Goal: Transaction & Acquisition: Purchase product/service

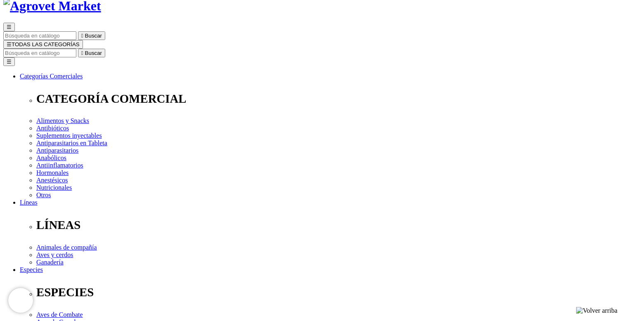
scroll to position [58, 0]
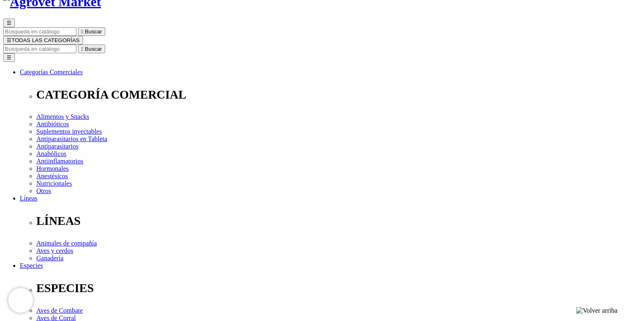
select select "185"
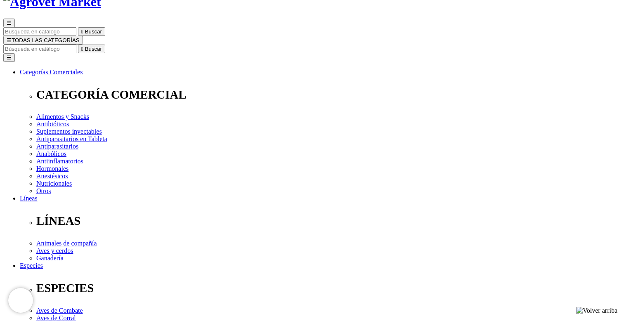
select select "185"
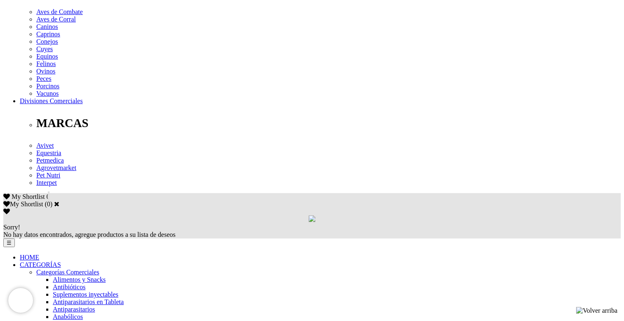
scroll to position [370, 0]
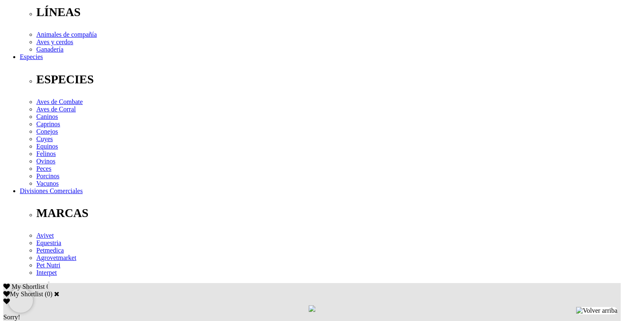
scroll to position [268, 0]
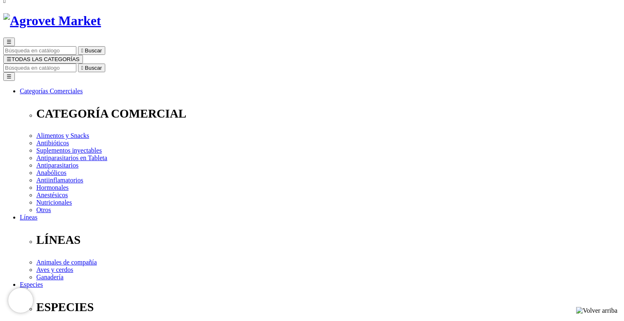
scroll to position [42, 0]
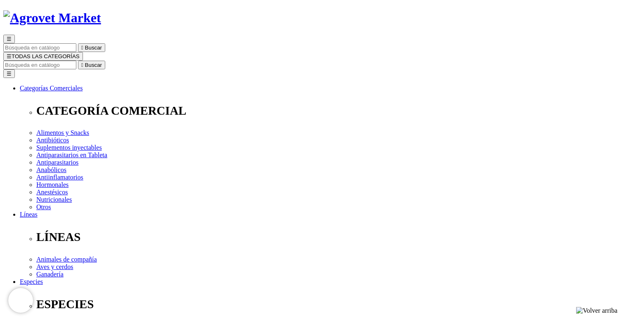
select select "25"
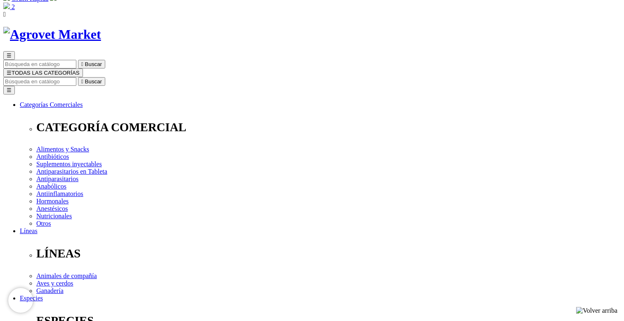
scroll to position [27, 0]
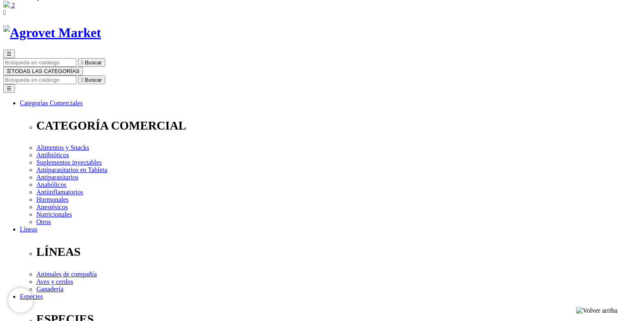
type input "ines.aljovin.r@gmail.com"
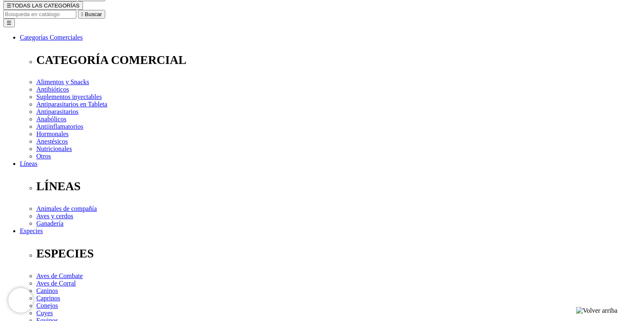
scroll to position [93, 0]
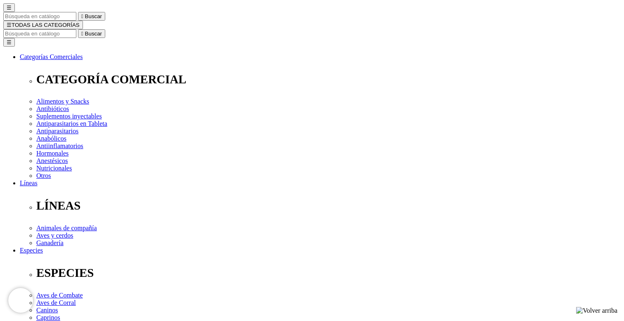
scroll to position [74, 0]
radio input "true"
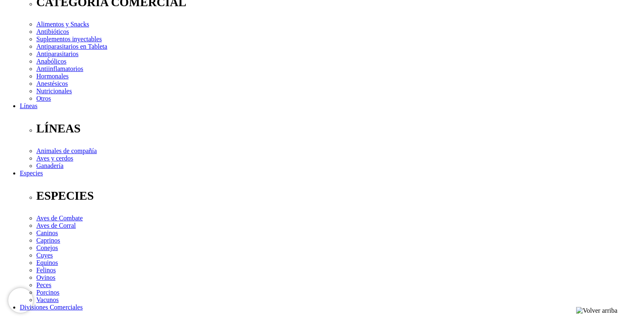
scroll to position [159, 0]
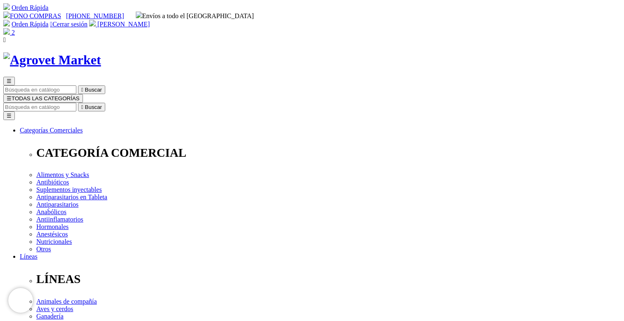
scroll to position [16, 0]
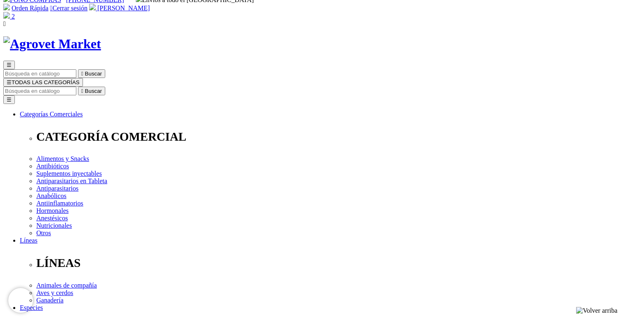
radio input "true"
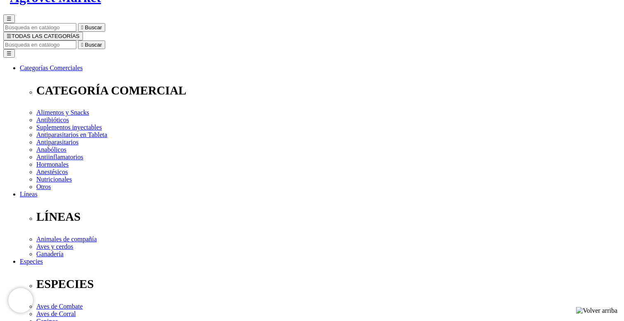
scroll to position [69, 0]
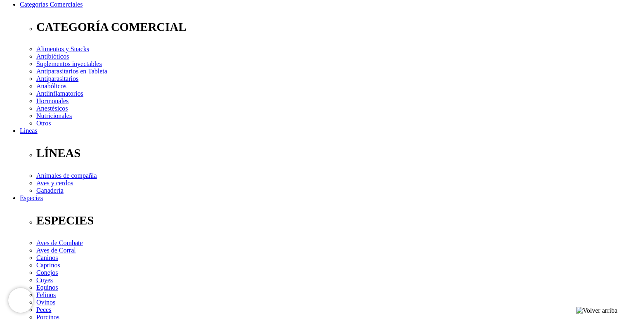
scroll to position [131, 0]
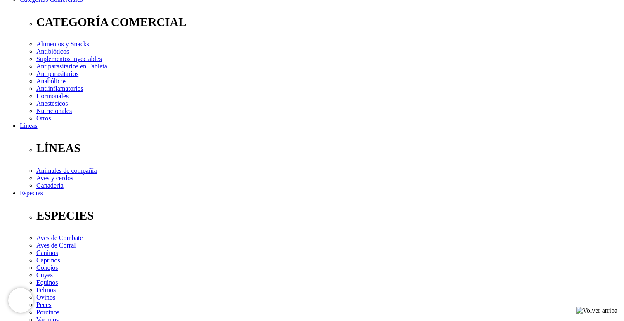
checkbox input "true"
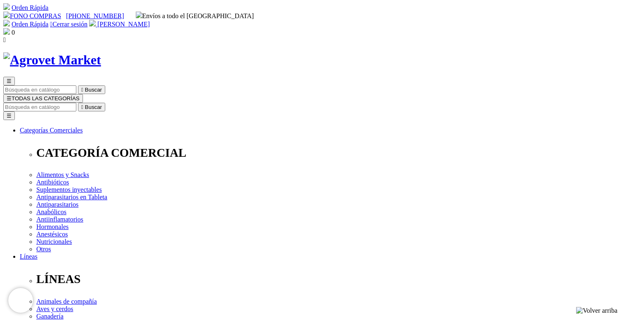
drag, startPoint x: 160, startPoint y: 165, endPoint x: 265, endPoint y: 167, distance: 104.8
copy span "Cani-Tabs® Omega3 EPA & DHA"
click at [76, 103] on input "Buscar" at bounding box center [39, 107] width 73 height 9
paste input "Cani-Tabs® Omega3 EPA & DHA"
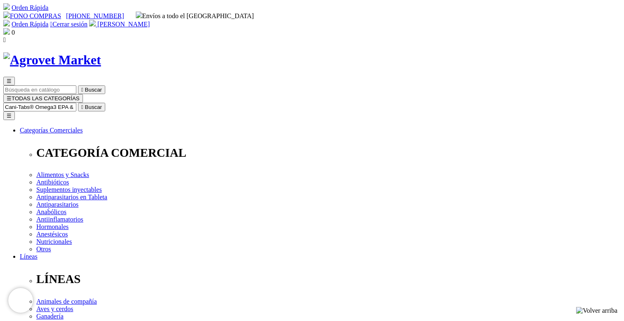
type input "Cani-Tabs® Omega3 EPA & DHA"
click at [78, 103] on button " Buscar" at bounding box center [91, 107] width 27 height 9
select select "185"
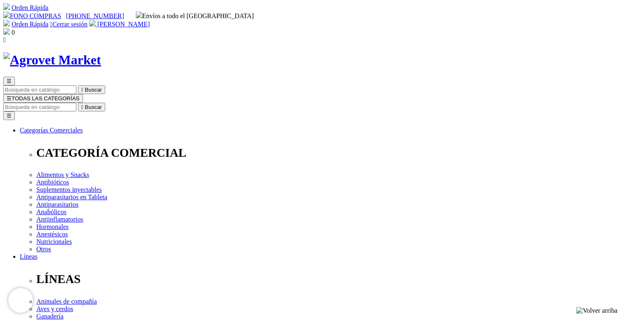
select select "185"
